Goal: Task Accomplishment & Management: Manage account settings

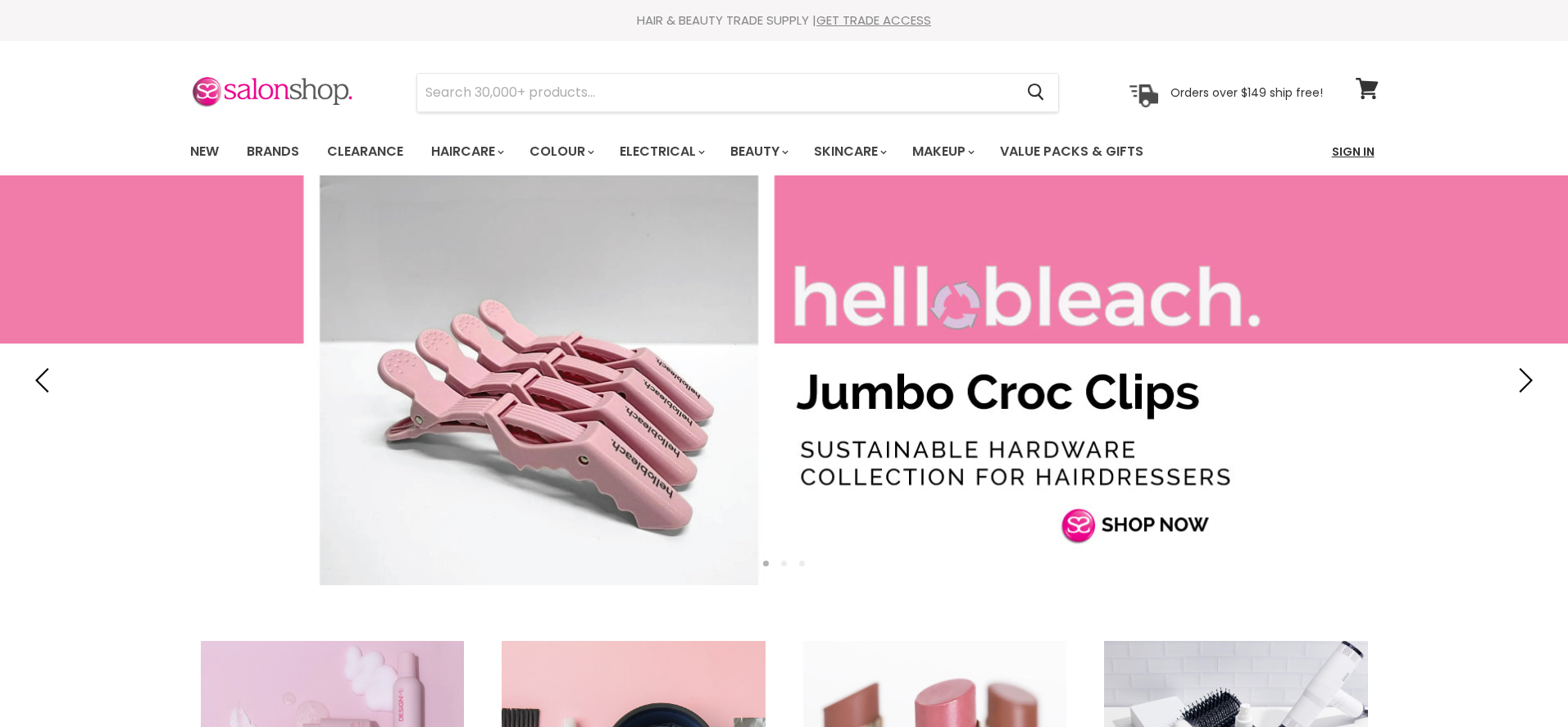
click at [1362, 154] on link "Sign In" at bounding box center [1353, 151] width 62 height 34
